Goal: Navigation & Orientation: Find specific page/section

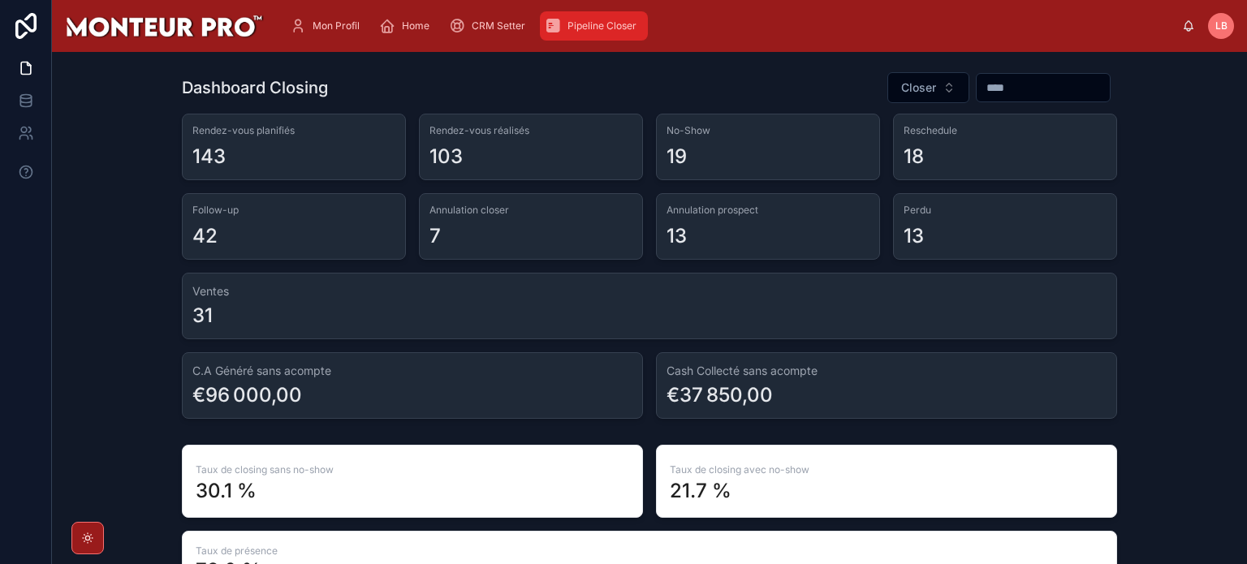
click at [577, 15] on div "Pipeline Closer" at bounding box center [594, 26] width 98 height 26
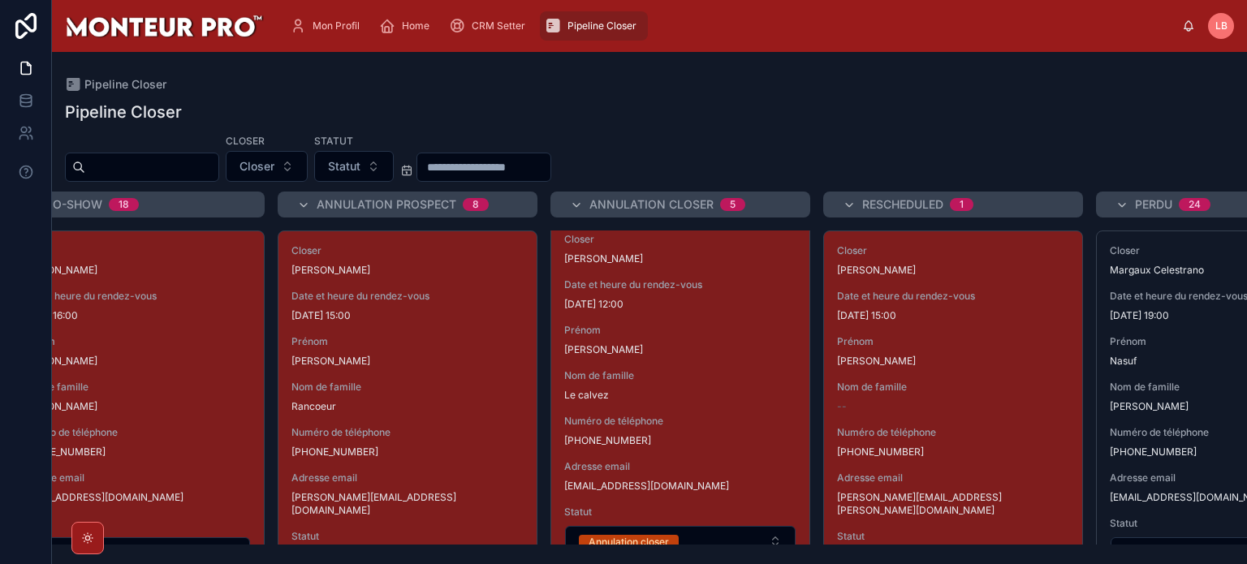
scroll to position [0, 1424]
click at [326, 25] on span "Mon Profil" at bounding box center [336, 25] width 47 height 13
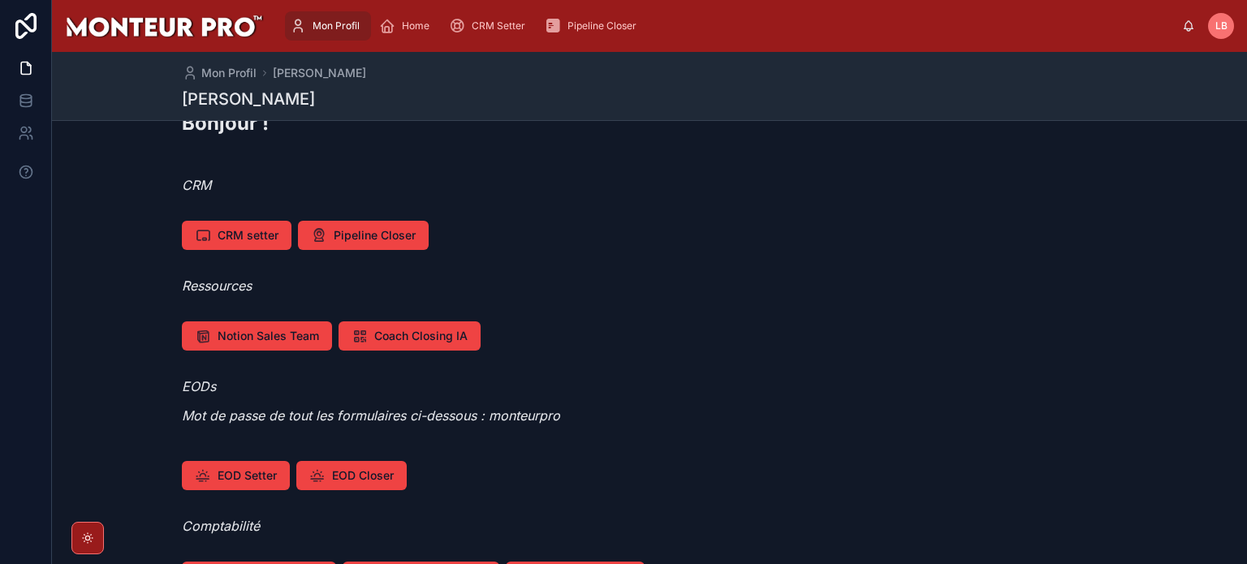
scroll to position [32, 0]
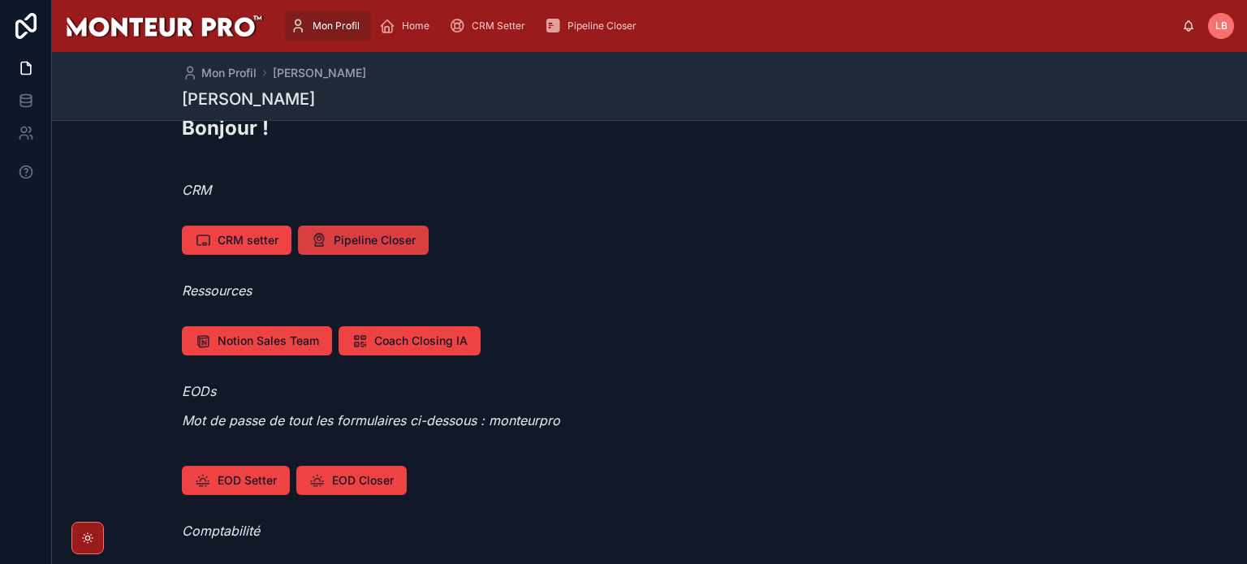
click at [347, 243] on span "Pipeline Closer" at bounding box center [375, 240] width 82 height 16
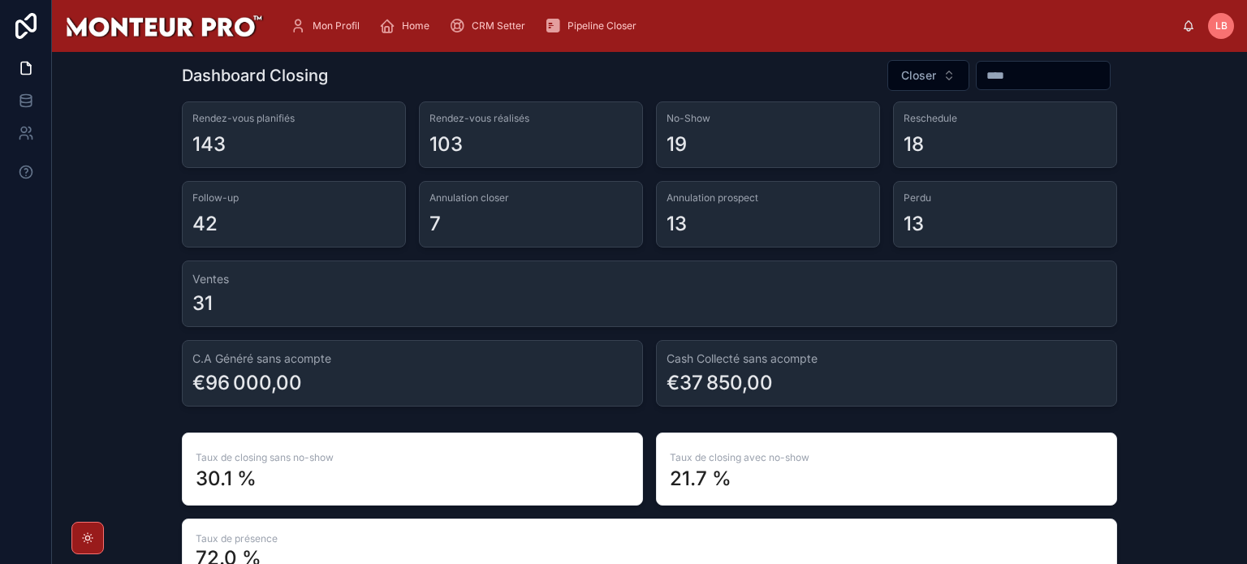
scroll to position [11, 0]
